Goal: Task Accomplishment & Management: Manage account settings

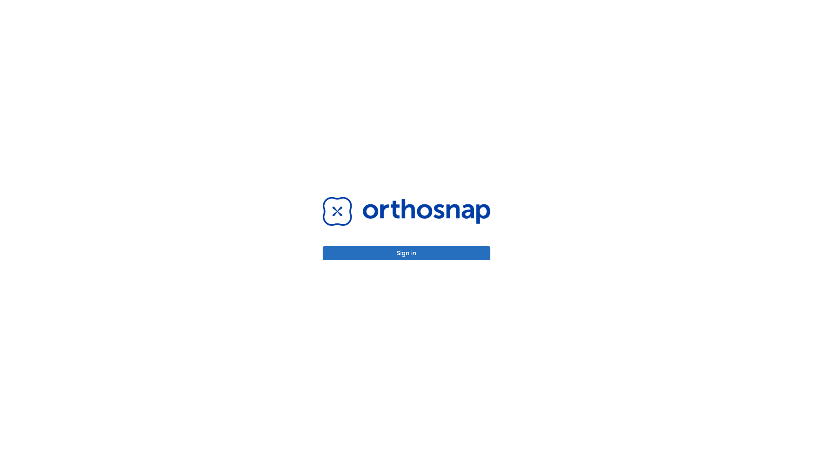
click at [407, 253] on button "Sign in" at bounding box center [407, 254] width 168 height 14
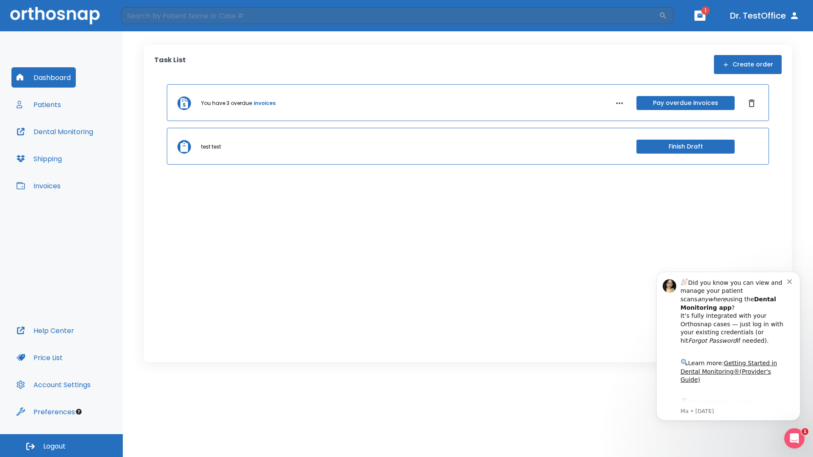
click at [61, 446] on span "Logout" at bounding box center [54, 446] width 22 height 9
